Goal: Information Seeking & Learning: Learn about a topic

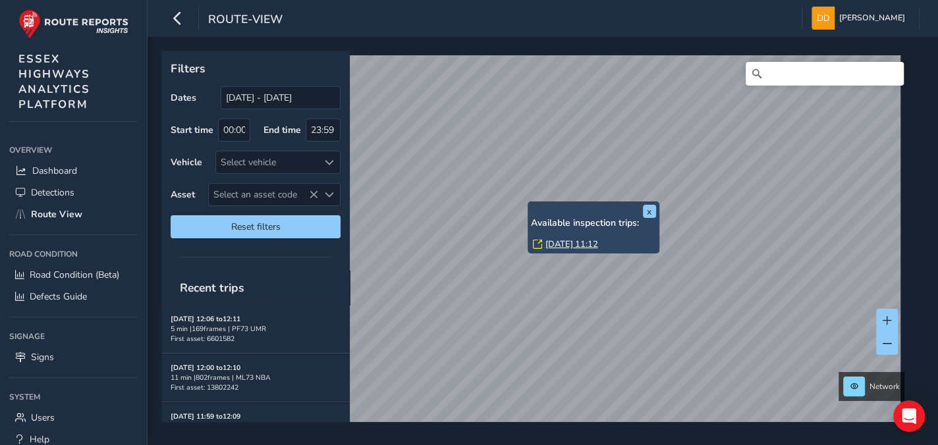
click at [556, 242] on link "Thu, 28 Aug, 11:12" at bounding box center [571, 244] width 53 height 12
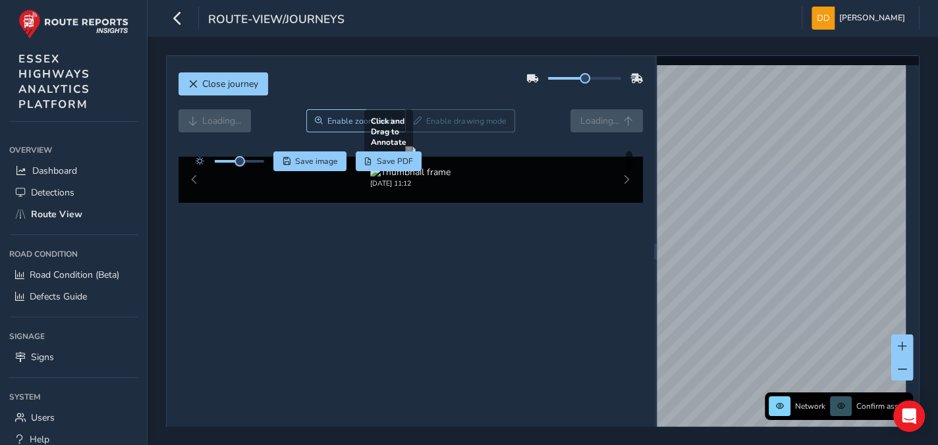
scroll to position [58, 0]
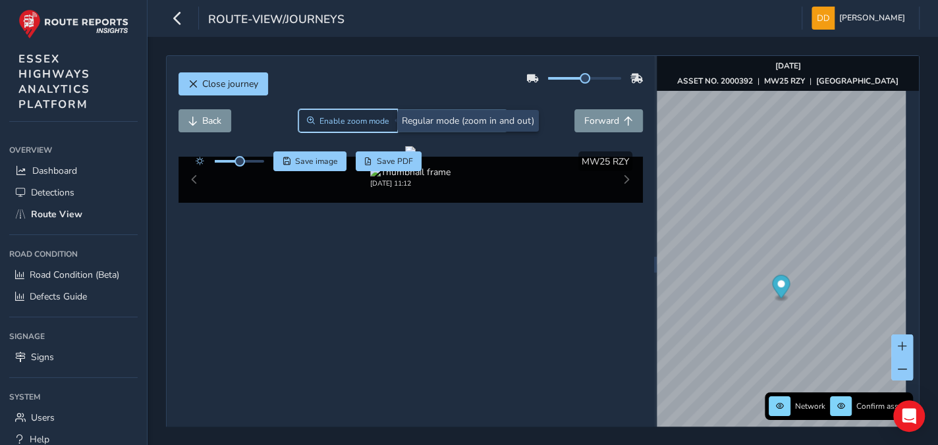
drag, startPoint x: 327, startPoint y: 123, endPoint x: 442, endPoint y: 193, distance: 134.7
click at [327, 123] on span "Enable zoom mode" at bounding box center [354, 121] width 70 height 11
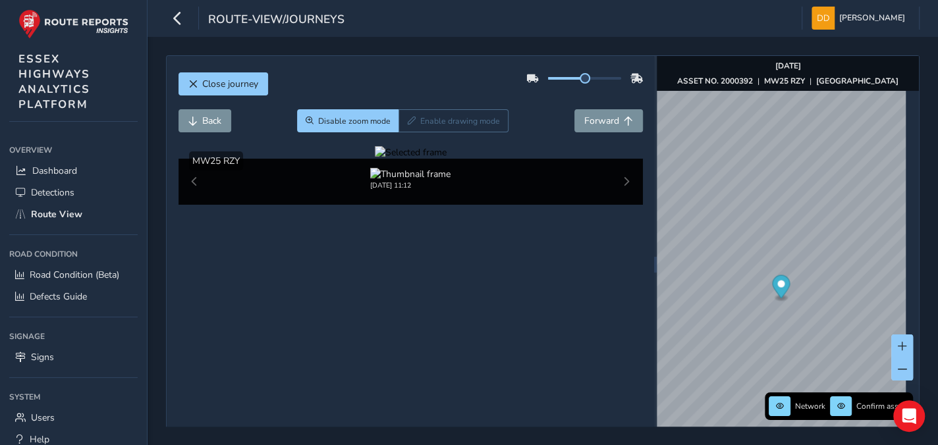
click at [446, 159] on div at bounding box center [411, 152] width 72 height 13
click at [545, 288] on img at bounding box center [170, 232] width 1897 height 1067
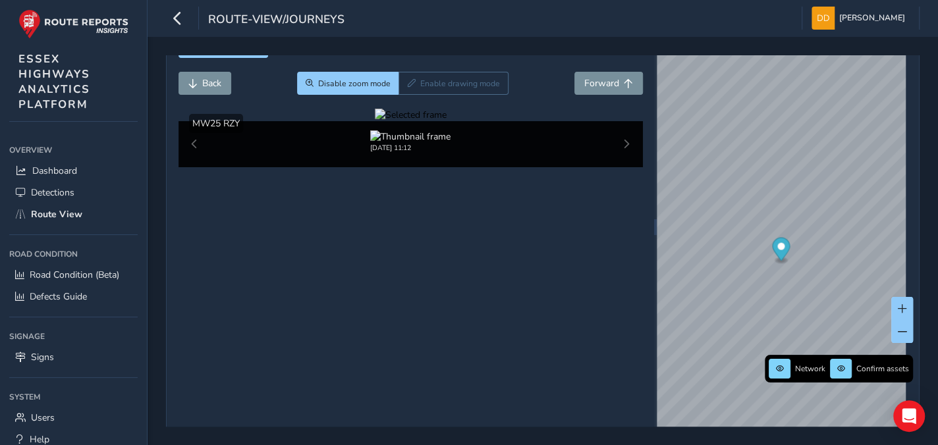
scroll to position [58, 0]
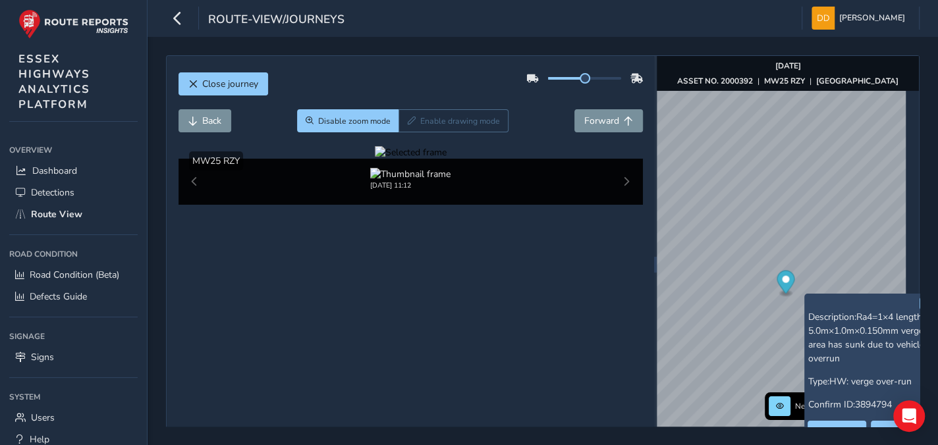
drag, startPoint x: 345, startPoint y: 195, endPoint x: 331, endPoint y: 198, distance: 14.1
click at [375, 159] on div at bounding box center [411, 152] width 72 height 13
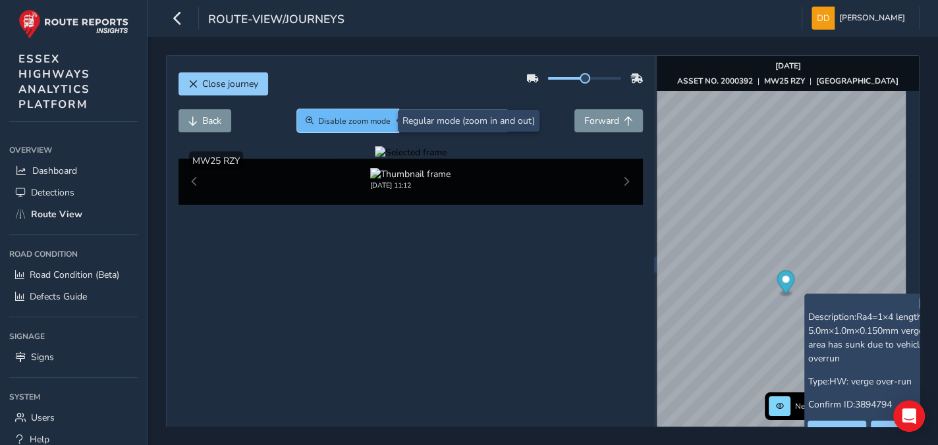
click at [350, 125] on span "Disable zoom mode" at bounding box center [354, 121] width 72 height 11
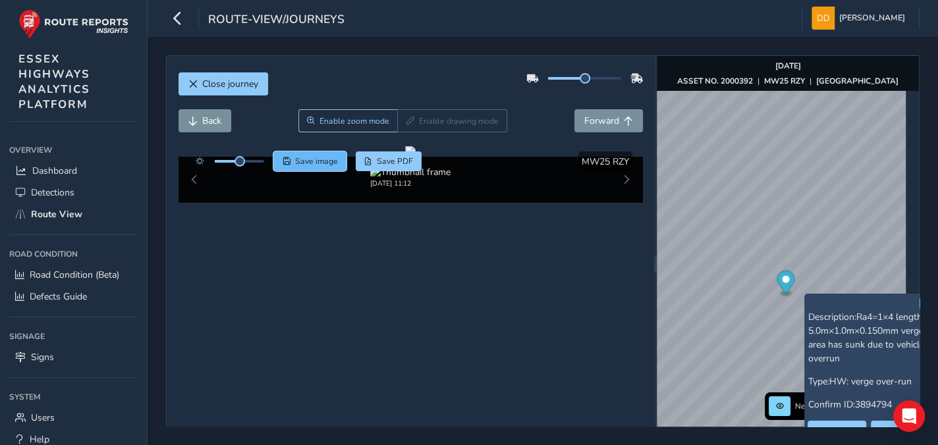
click at [328, 167] on button "Save image" at bounding box center [309, 161] width 73 height 20
click at [600, 119] on span "Forward" at bounding box center [601, 121] width 35 height 13
drag, startPoint x: 498, startPoint y: 223, endPoint x: 428, endPoint y: 206, distance: 71.7
click at [416, 157] on div at bounding box center [410, 151] width 11 height 11
click at [599, 119] on span "Forward" at bounding box center [601, 121] width 35 height 13
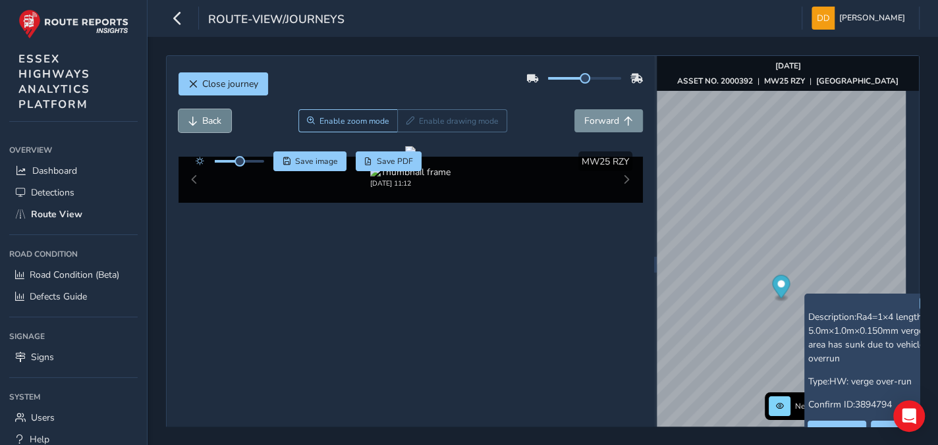
click at [199, 119] on button "Back" at bounding box center [204, 120] width 53 height 23
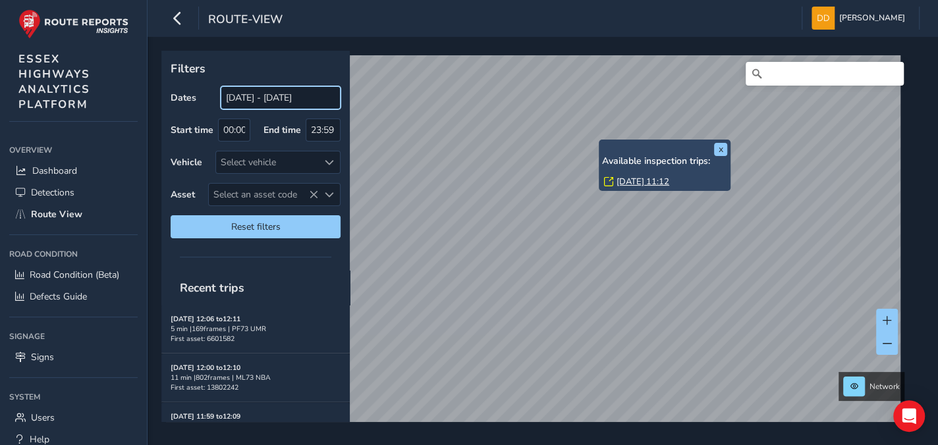
click at [254, 100] on input "29/07/2025 - 28/08/2025" at bounding box center [281, 97] width 120 height 23
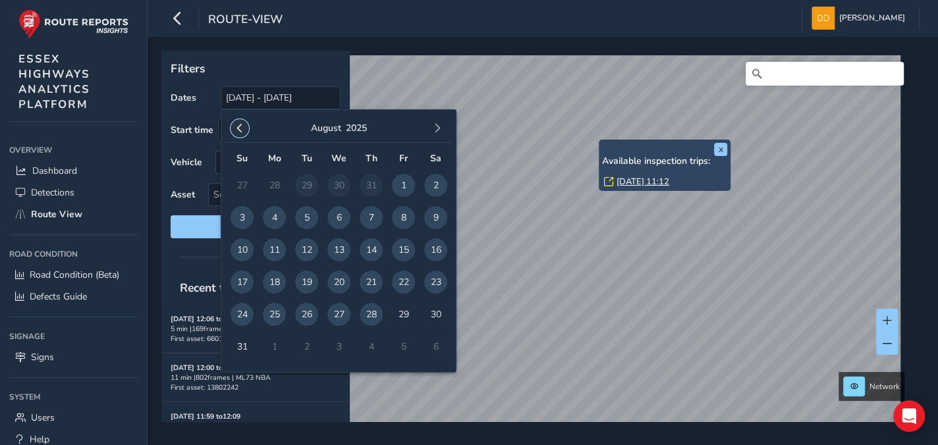
click at [238, 126] on span "button" at bounding box center [239, 128] width 9 height 9
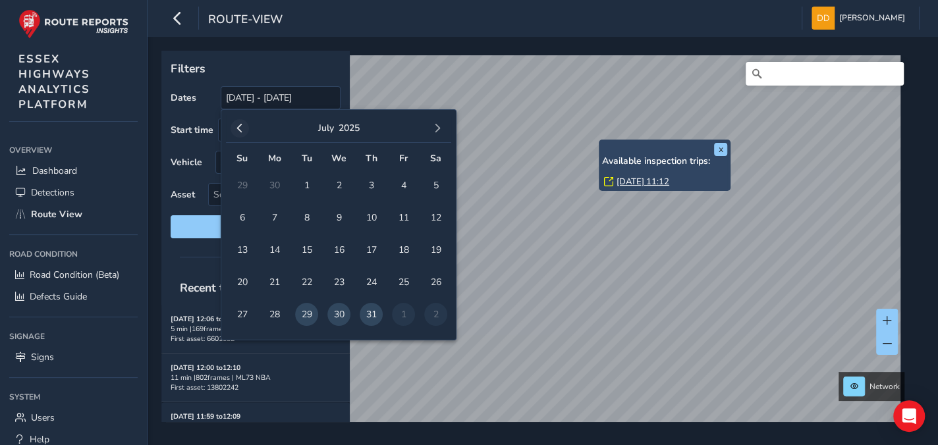
click at [238, 126] on span "button" at bounding box center [239, 128] width 9 height 9
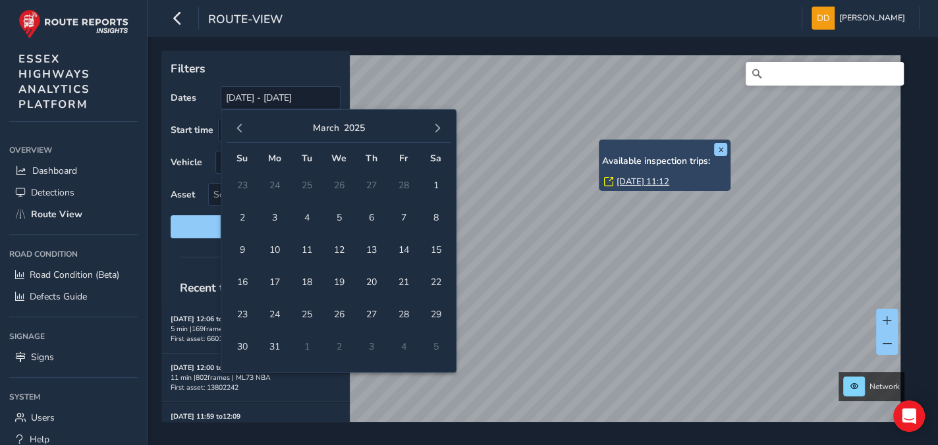
click at [238, 126] on span "button" at bounding box center [239, 128] width 9 height 9
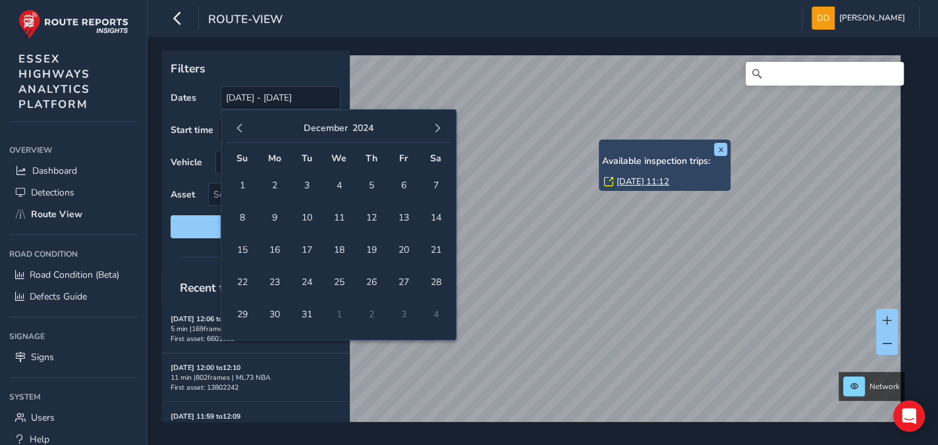
click at [238, 126] on span "button" at bounding box center [239, 128] width 9 height 9
click at [240, 126] on span "button" at bounding box center [239, 128] width 9 height 9
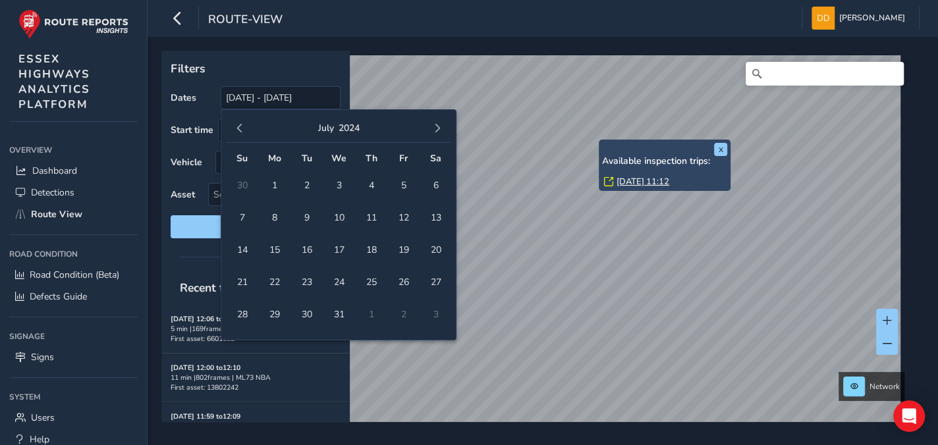
click at [240, 126] on span "button" at bounding box center [239, 128] width 9 height 9
click at [435, 190] on span "1" at bounding box center [435, 185] width 23 height 23
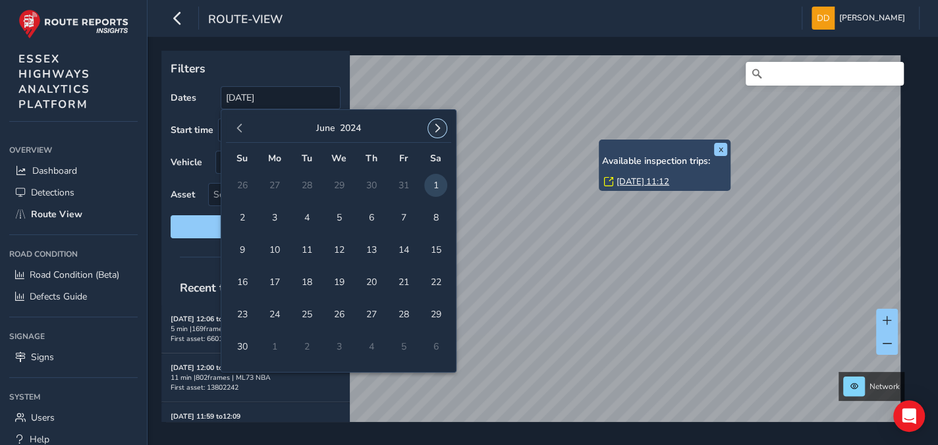
click at [438, 128] on span "button" at bounding box center [437, 128] width 9 height 9
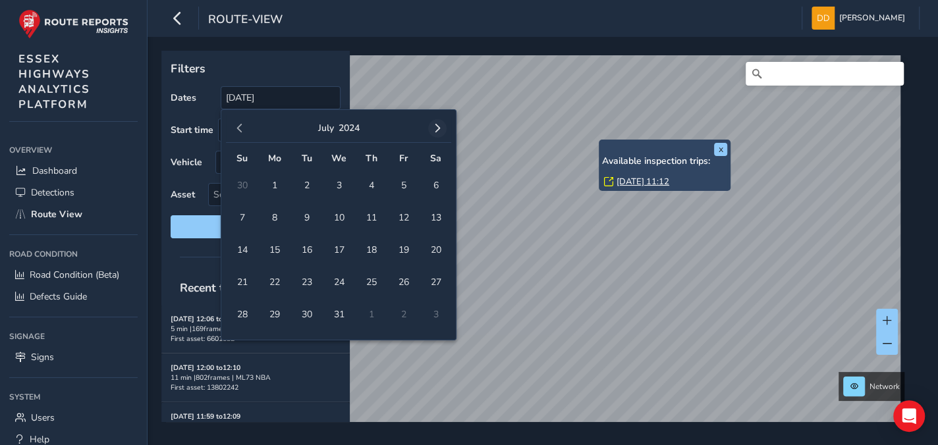
click at [437, 126] on span "button" at bounding box center [437, 128] width 9 height 9
click at [437, 128] on span "button" at bounding box center [437, 128] width 9 height 9
click at [437, 130] on span "button" at bounding box center [437, 128] width 9 height 9
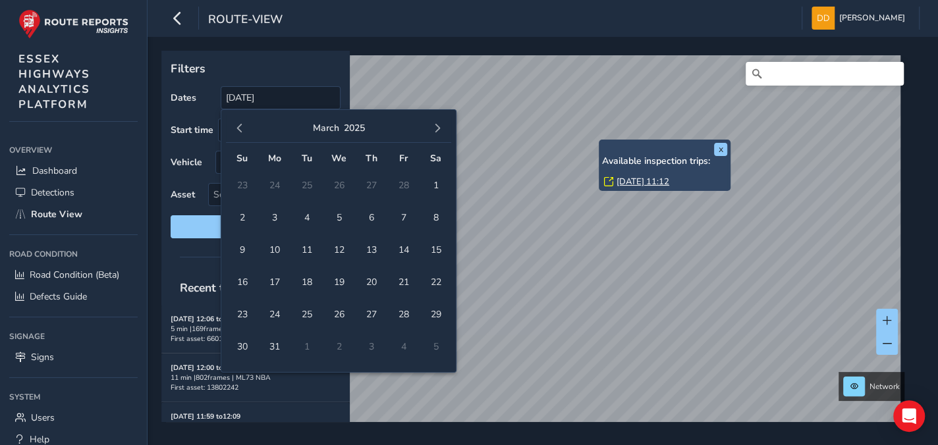
click at [437, 130] on span "button" at bounding box center [437, 128] width 9 height 9
click at [436, 130] on span "button" at bounding box center [437, 128] width 9 height 9
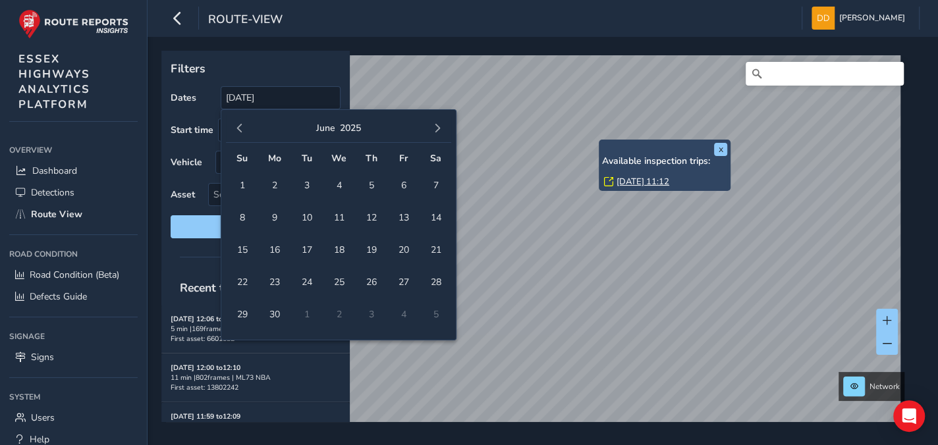
click at [436, 130] on span "button" at bounding box center [437, 128] width 9 height 9
click at [435, 130] on span "button" at bounding box center [437, 128] width 9 height 9
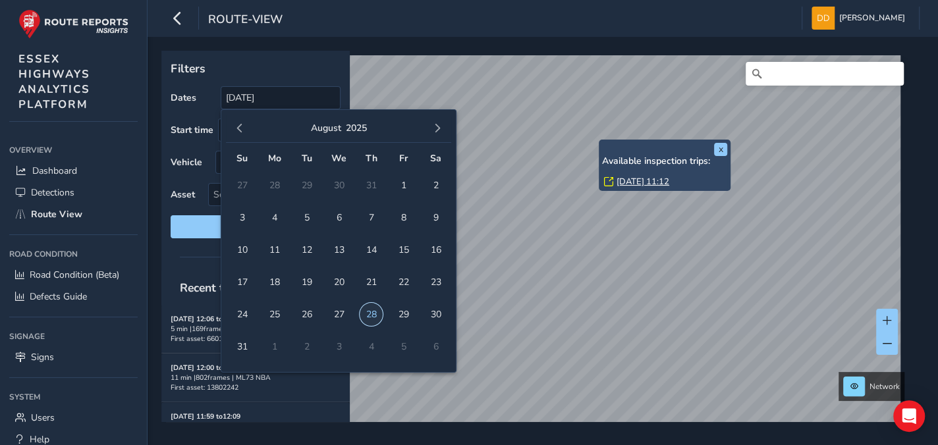
click at [367, 313] on span "28" at bounding box center [371, 314] width 23 height 23
type input "01/06/2024 - 28/08/2025"
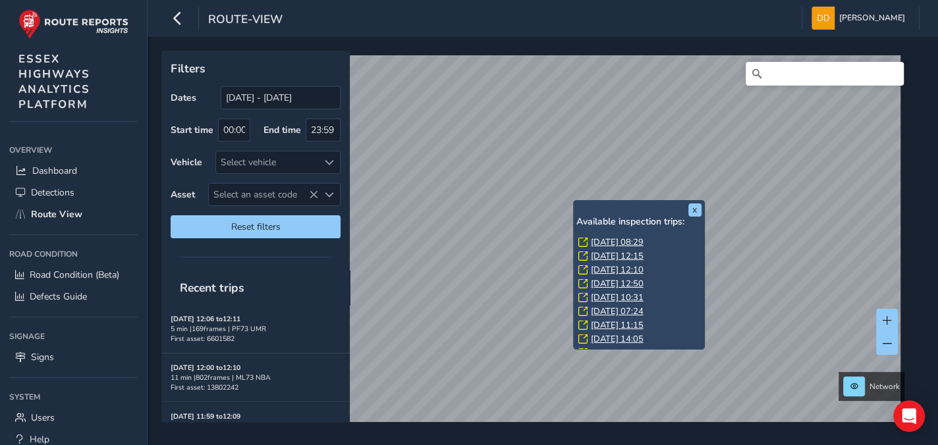
scroll to position [25, 0]
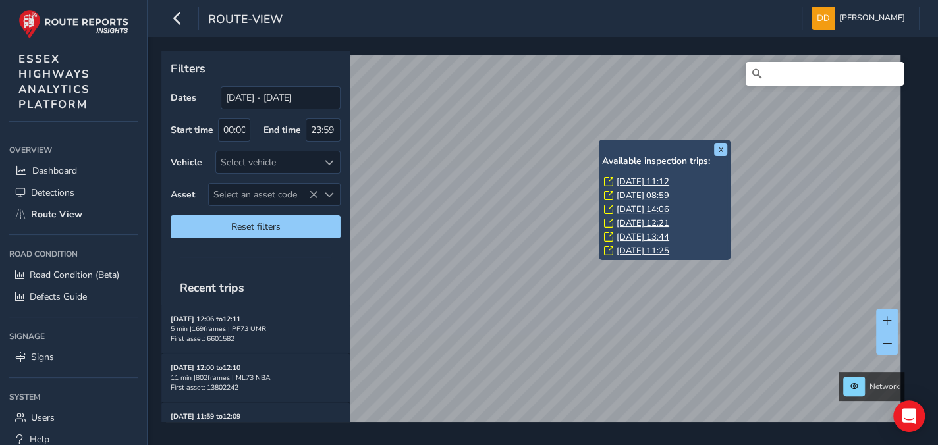
click at [628, 183] on link "Thu, 28 Aug, 11:12" at bounding box center [642, 182] width 53 height 12
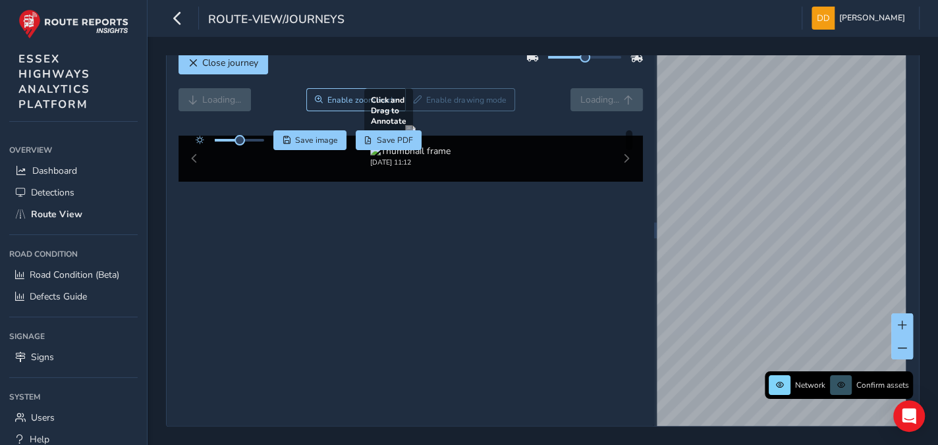
scroll to position [58, 0]
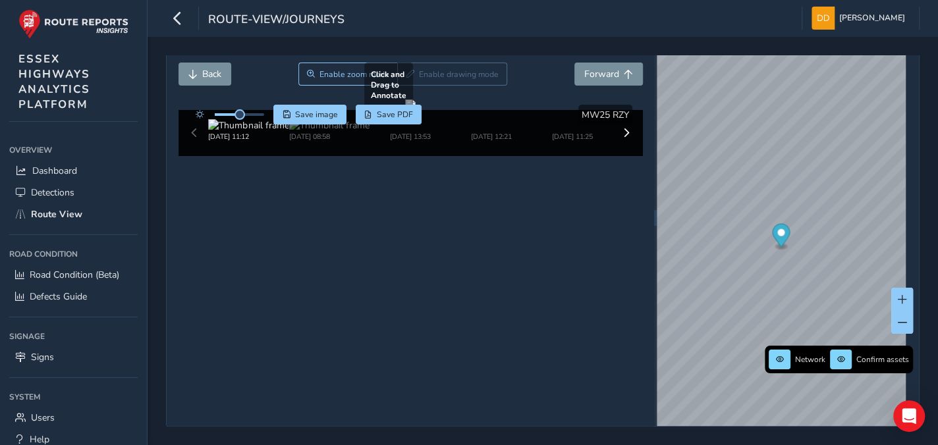
scroll to position [49, 0]
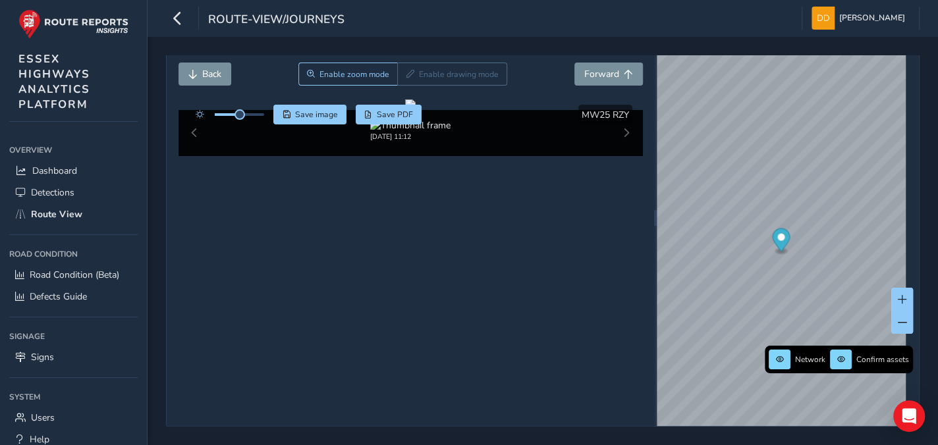
scroll to position [49, 0]
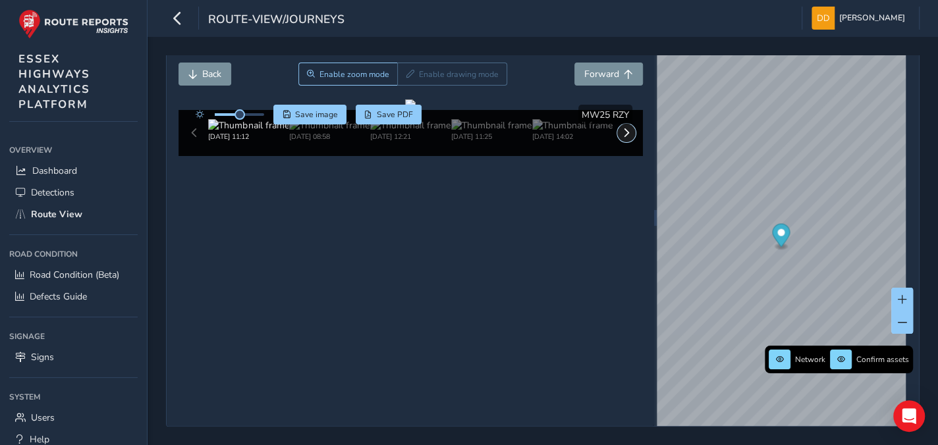
click at [624, 138] on span at bounding box center [626, 132] width 9 height 9
click at [622, 138] on span at bounding box center [626, 132] width 9 height 9
click at [500, 132] on img at bounding box center [491, 125] width 80 height 13
click at [604, 78] on span "Forward" at bounding box center [601, 74] width 35 height 13
click at [603, 76] on span "Forward" at bounding box center [601, 74] width 35 height 13
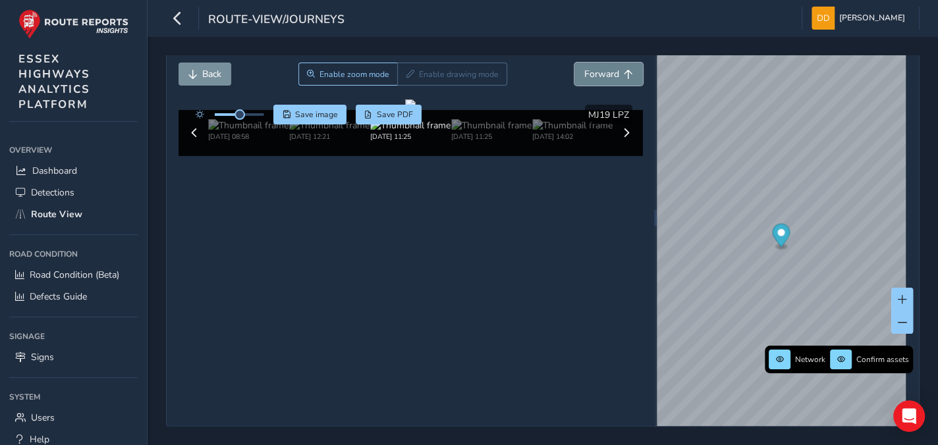
click at [603, 75] on span "Forward" at bounding box center [601, 74] width 35 height 13
click at [561, 132] on img at bounding box center [572, 125] width 80 height 13
click at [187, 142] on button at bounding box center [194, 133] width 18 height 18
click at [190, 138] on span at bounding box center [194, 132] width 9 height 9
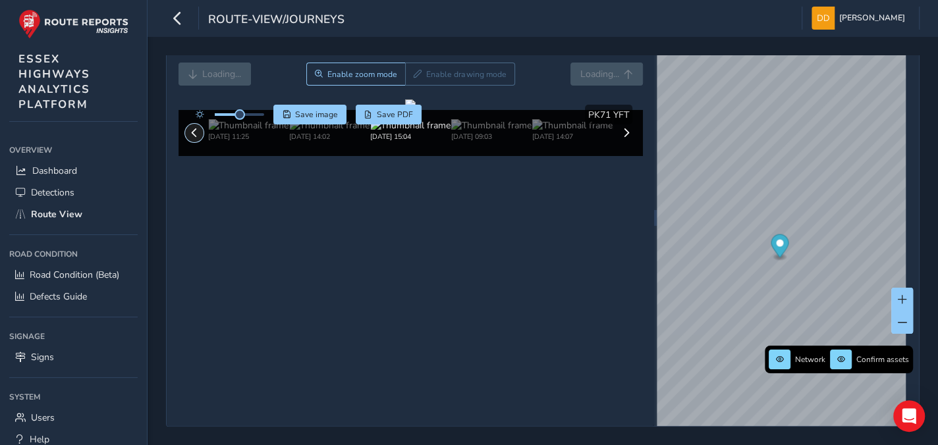
click at [190, 138] on span at bounding box center [194, 132] width 9 height 9
click at [191, 138] on span at bounding box center [194, 132] width 9 height 9
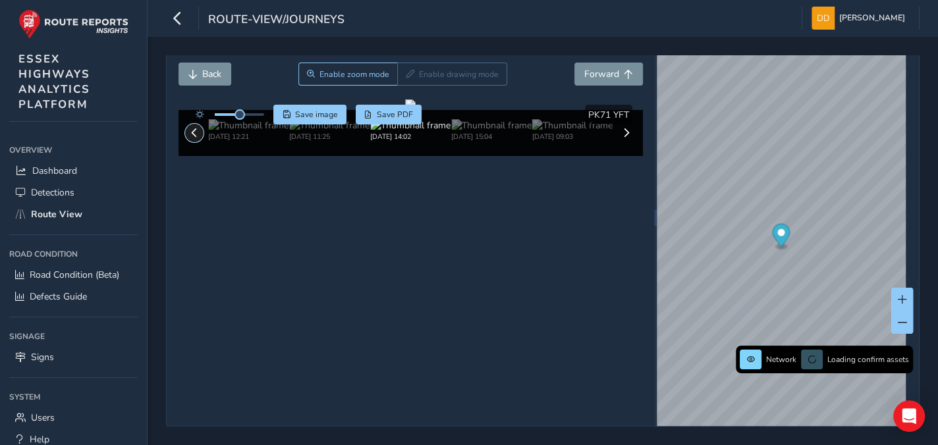
click at [191, 138] on span at bounding box center [194, 132] width 9 height 9
click at [192, 138] on span at bounding box center [194, 132] width 9 height 9
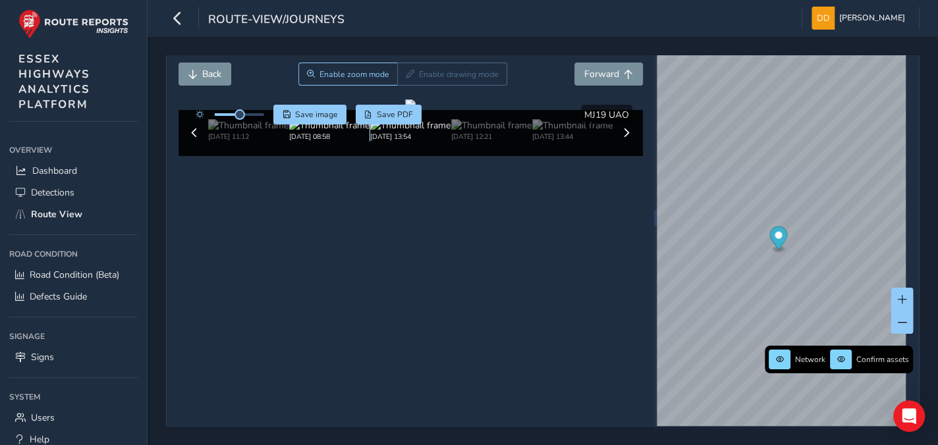
click at [352, 132] on img at bounding box center [329, 125] width 80 height 13
click at [412, 132] on img at bounding box center [410, 125] width 80 height 13
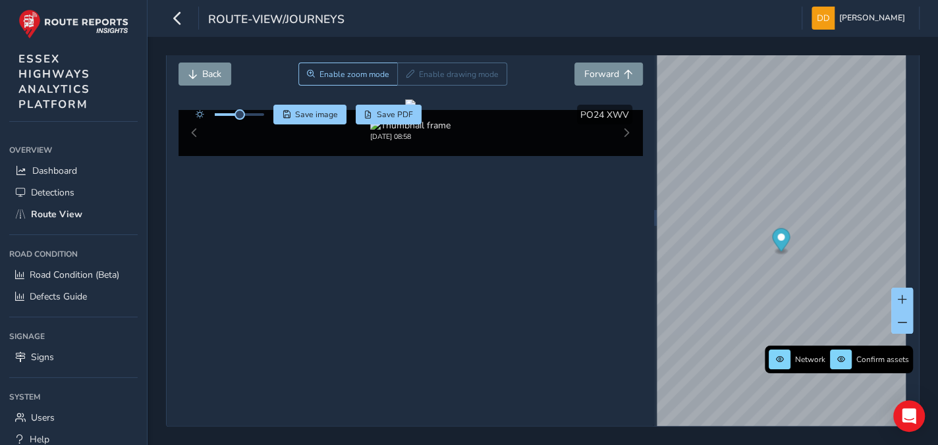
click at [457, 142] on div "Jul 07 2025, 08:58" at bounding box center [410, 130] width 404 height 22
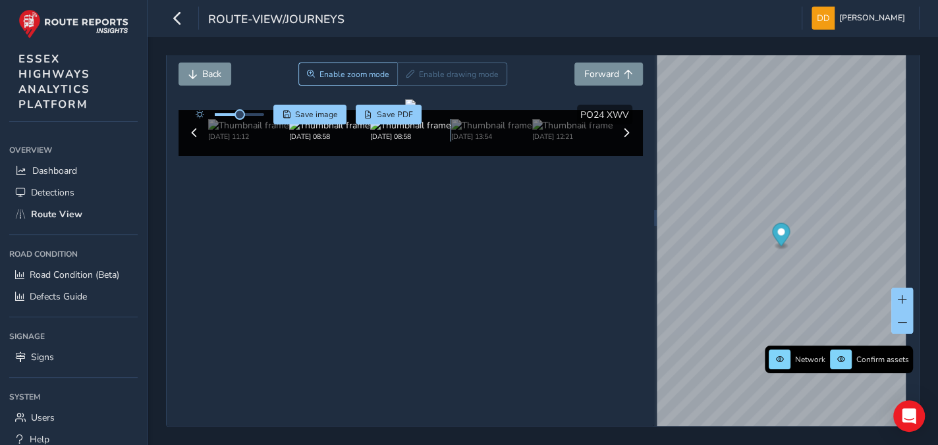
click at [402, 132] on img at bounding box center [410, 125] width 80 height 13
